Goal: Task Accomplishment & Management: Complete application form

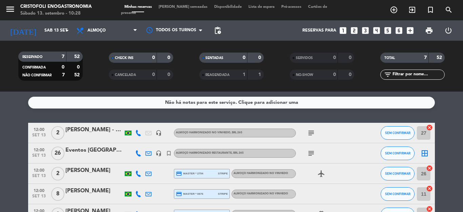
click at [82, 137] on div at bounding box center [94, 137] width 58 height 5
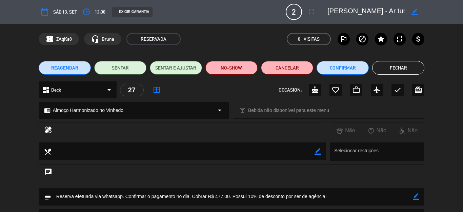
click at [399, 71] on button "Fechar" at bounding box center [398, 68] width 52 height 14
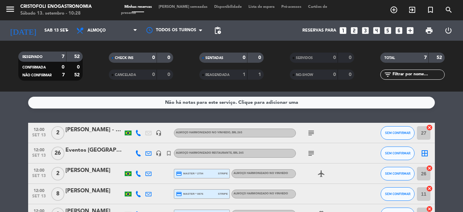
click at [77, 150] on div "Eventos [GEOGRAPHIC_DATA] - [GEOGRAPHIC_DATA]" at bounding box center [94, 150] width 58 height 9
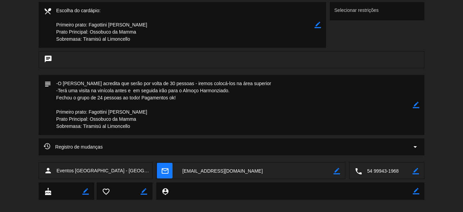
scroll to position [148, 0]
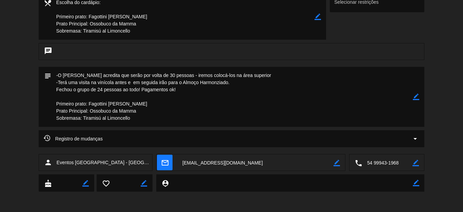
click at [406, 96] on textarea at bounding box center [232, 97] width 362 height 60
click at [413, 98] on icon "border_color" at bounding box center [416, 97] width 6 height 6
drag, startPoint x: 260, startPoint y: 76, endPoint x: 25, endPoint y: 54, distance: 236.0
click at [25, 54] on div "calendar_today Sáb 13, set access_time 12:00 EXIGIR GARANTIA 26 Eventos [GEOGRA…" at bounding box center [231, 106] width 463 height 212
type textarea "COBRAR UM ALMOÇO HARMONIZADO O VALOR DE R$ 265,00 -Terá uma visita na vinícola …"
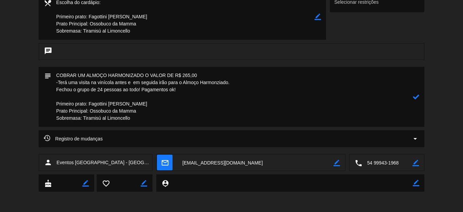
click at [413, 97] on icon at bounding box center [416, 97] width 6 height 6
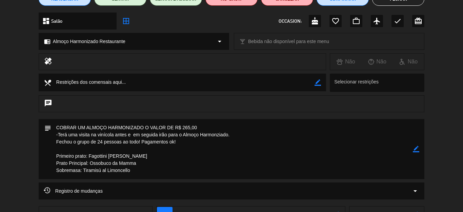
scroll to position [0, 0]
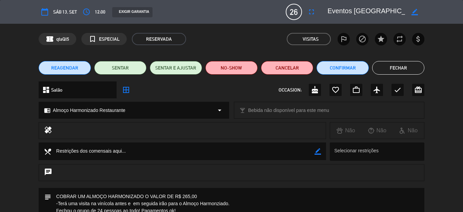
click at [386, 71] on button "Fechar" at bounding box center [398, 68] width 52 height 14
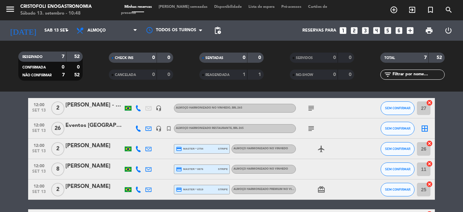
scroll to position [34, 0]
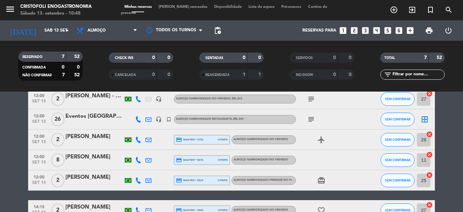
click at [74, 118] on div "Eventos [GEOGRAPHIC_DATA] - [GEOGRAPHIC_DATA]" at bounding box center [94, 116] width 58 height 9
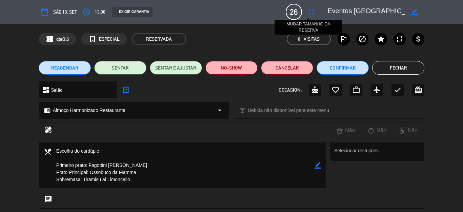
click at [308, 12] on icon "fullscreen" at bounding box center [312, 12] width 8 height 8
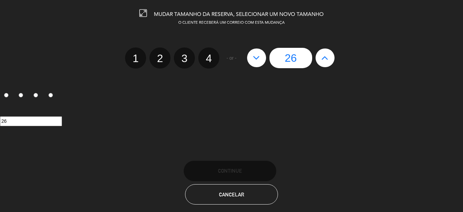
click at [321, 57] on icon at bounding box center [324, 57] width 7 height 11
type input "27"
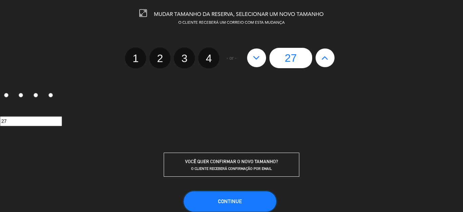
click at [215, 194] on button "CONTINUE" at bounding box center [230, 201] width 93 height 20
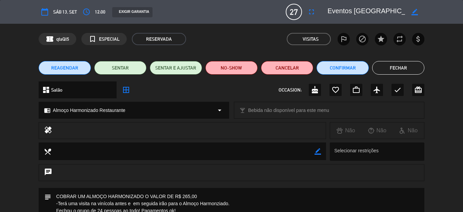
click at [389, 74] on button "Fechar" at bounding box center [398, 68] width 52 height 14
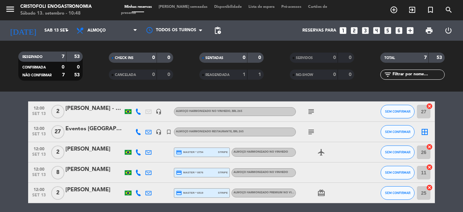
scroll to position [0, 0]
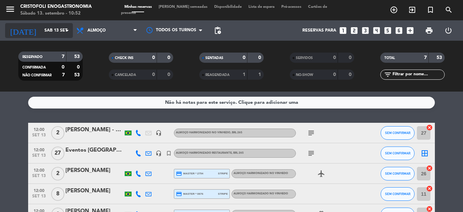
click at [67, 29] on icon "arrow_drop_down" at bounding box center [67, 30] width 8 height 8
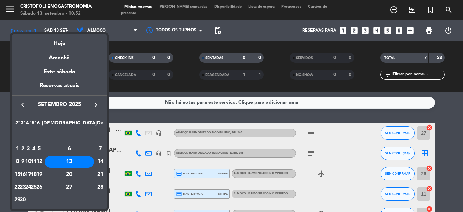
click at [94, 102] on icon "keyboard_arrow_right" at bounding box center [96, 105] width 8 height 8
click at [86, 161] on div "11" at bounding box center [69, 162] width 49 height 12
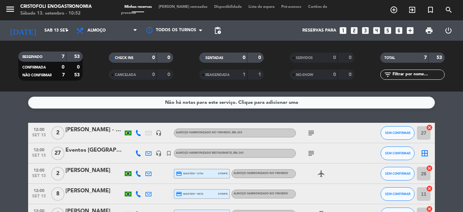
type input "Sáb 11 out"
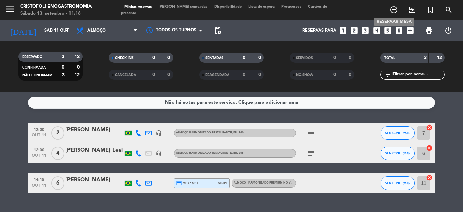
click at [395, 12] on icon "add_circle_outline" at bounding box center [394, 10] width 8 height 8
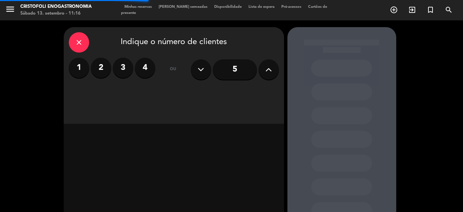
click at [104, 73] on label "2" at bounding box center [101, 68] width 20 height 20
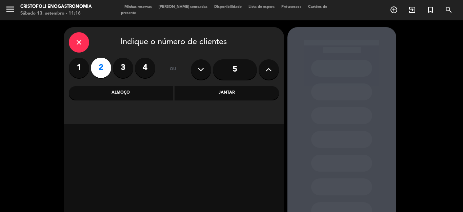
click at [145, 96] on div "Almoço" at bounding box center [121, 93] width 104 height 14
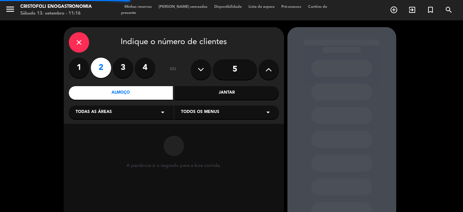
click at [122, 117] on div "Todas as áreas arrow_drop_down" at bounding box center [121, 112] width 105 height 14
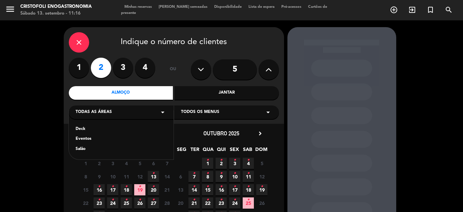
click at [86, 127] on div "Deck" at bounding box center [121, 129] width 91 height 7
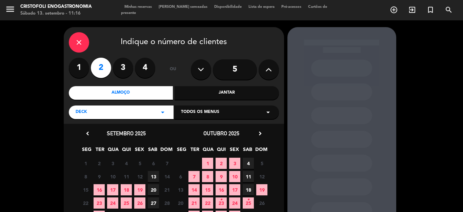
click at [200, 114] on span "Todos os menus" at bounding box center [200, 112] width 38 height 7
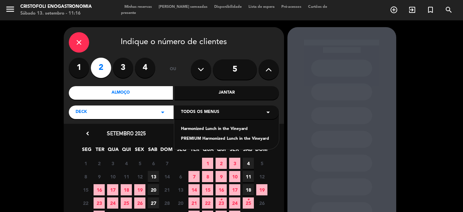
click at [198, 126] on div "Harmonized Lunch in the Vineyard" at bounding box center [226, 129] width 91 height 7
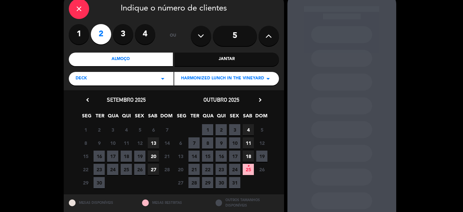
scroll to position [34, 0]
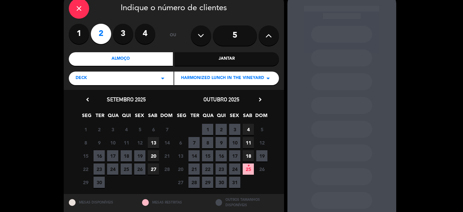
click at [247, 144] on span "11" at bounding box center [248, 142] width 11 height 11
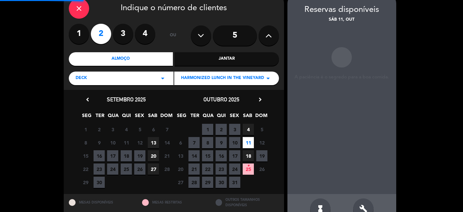
scroll to position [27, 0]
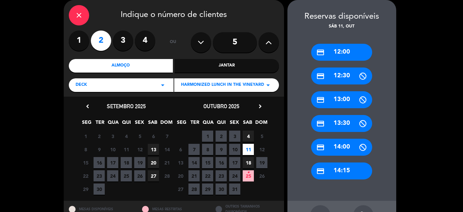
click at [327, 169] on div "credit_card 14:15" at bounding box center [341, 170] width 61 height 17
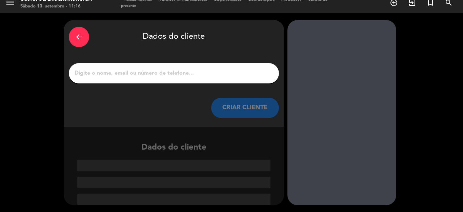
scroll to position [7, 0]
click at [127, 72] on input "1" at bounding box center [174, 72] width 200 height 9
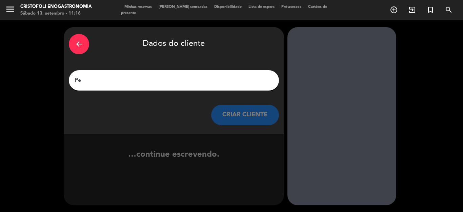
scroll to position [0, 0]
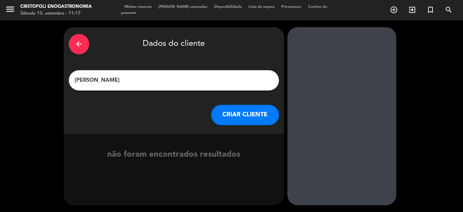
type input "[PERSON_NAME]"
click at [253, 117] on button "CRIAR CLIENTE" at bounding box center [245, 115] width 68 height 20
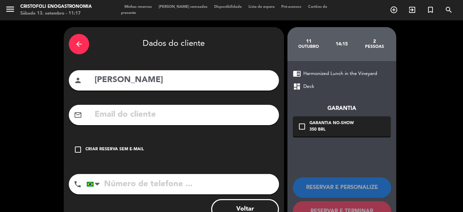
click at [79, 151] on icon "check_box_outline_blank" at bounding box center [78, 149] width 8 height 8
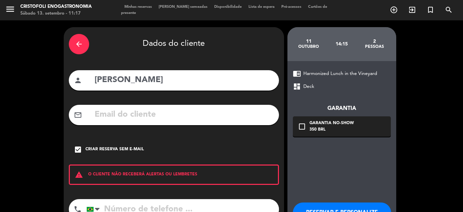
click at [135, 207] on input "tel" at bounding box center [182, 209] width 193 height 20
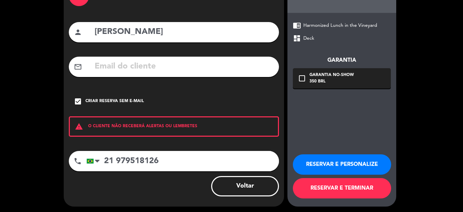
scroll to position [49, 0]
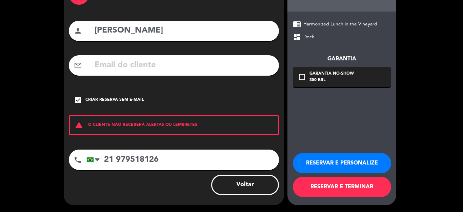
type input "21 979518126"
click at [349, 168] on button "RESERVAR E PERSONALIZE" at bounding box center [342, 163] width 98 height 20
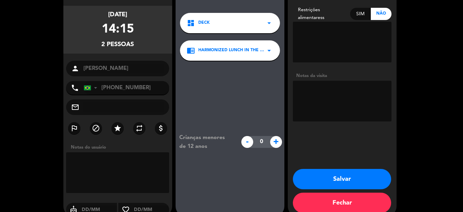
scroll to position [59, 0]
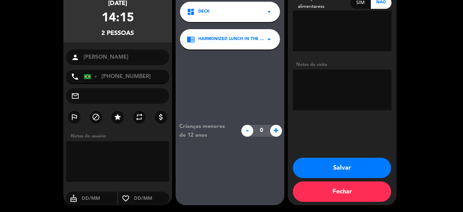
click at [331, 171] on button "Salvar" at bounding box center [342, 168] width 98 height 20
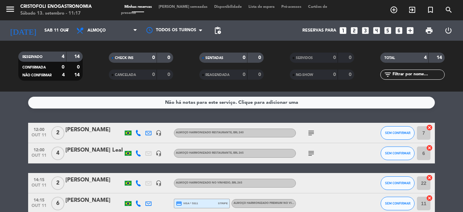
scroll to position [36, 0]
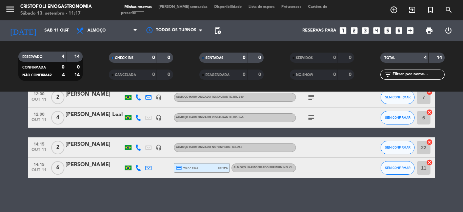
click at [90, 152] on div at bounding box center [94, 151] width 58 height 5
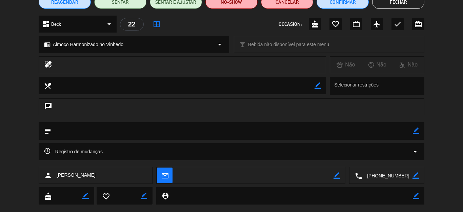
scroll to position [79, 0]
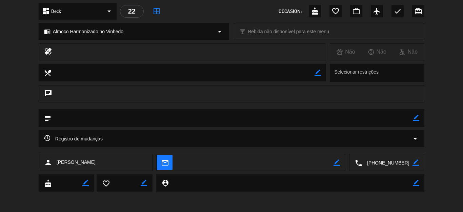
click at [413, 119] on icon "border_color" at bounding box center [416, 118] width 6 height 6
click at [341, 118] on textarea at bounding box center [232, 117] width 362 height 17
click at [256, 170] on textarea at bounding box center [255, 162] width 156 height 17
click at [329, 119] on textarea at bounding box center [232, 117] width 362 height 17
type textarea "Reserva efetuada via whatsapp, o cliente vem cohecer o espaço para efetuar o ca…"
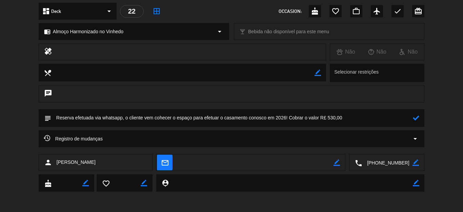
click at [413, 119] on icon at bounding box center [416, 118] width 6 height 6
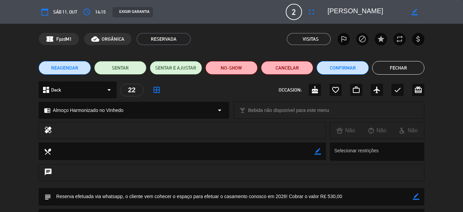
click at [382, 65] on button "Fechar" at bounding box center [398, 68] width 52 height 14
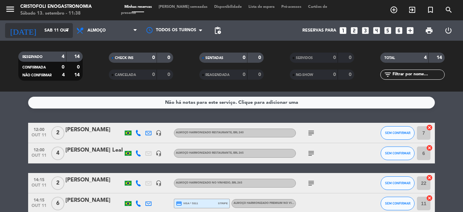
click at [60, 31] on input "Sáb 11 out" at bounding box center [69, 31] width 57 height 12
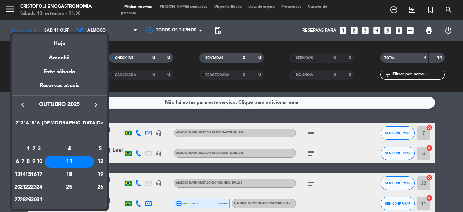
click at [24, 106] on icon "keyboard_arrow_left" at bounding box center [23, 105] width 8 height 8
click at [85, 165] on div "13" at bounding box center [69, 162] width 49 height 12
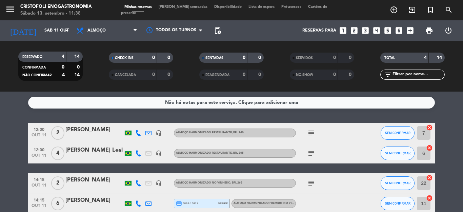
type input "Sáb 13 set"
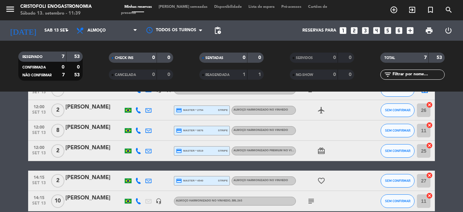
scroll to position [68, 0]
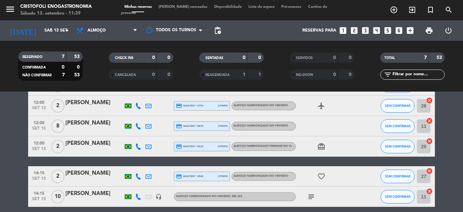
click at [91, 146] on div "[PERSON_NAME]" at bounding box center [94, 143] width 58 height 9
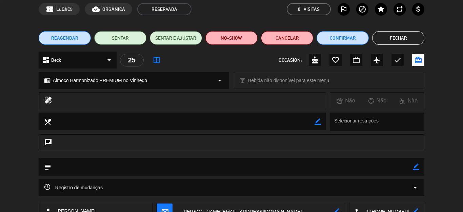
scroll to position [0, 0]
